Goal: Task Accomplishment & Management: Use online tool/utility

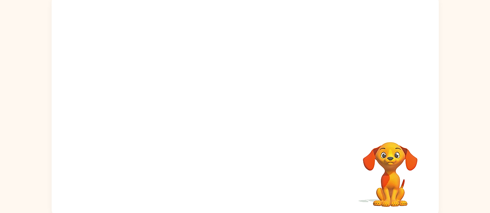
scroll to position [61, 0]
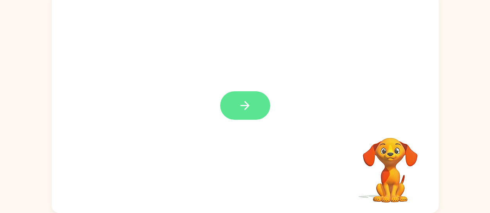
click at [238, 104] on icon "button" at bounding box center [245, 106] width 14 height 14
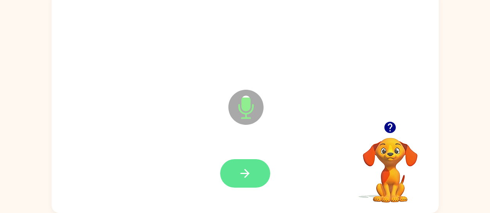
click at [235, 172] on button "button" at bounding box center [245, 173] width 50 height 29
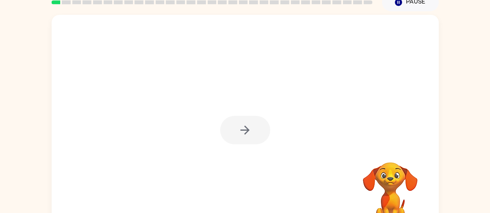
scroll to position [37, 0]
click at [33, 124] on div "Your browser must support playing .mp4 files to use Literably. Please try using…" at bounding box center [245, 124] width 490 height 227
